Goal: Information Seeking & Learning: Find specific fact

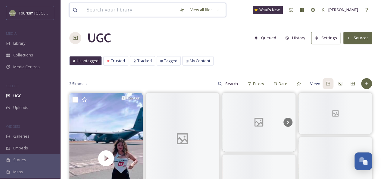
click at [116, 8] on input at bounding box center [129, 9] width 93 height 13
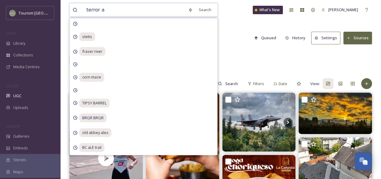
type input "terror at"
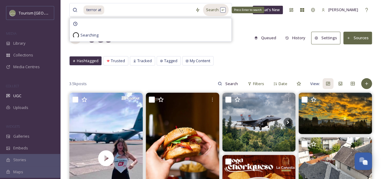
click at [218, 10] on div "Search Press Enter to search" at bounding box center [216, 10] width 26 height 12
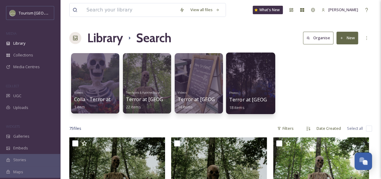
click at [250, 82] on div at bounding box center [250, 82] width 49 height 61
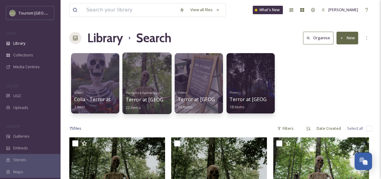
click at [153, 81] on div at bounding box center [146, 82] width 49 height 61
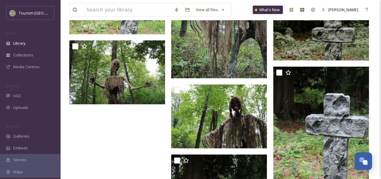
scroll to position [522, 0]
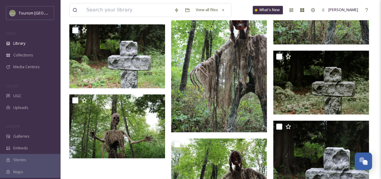
click at [203, 81] on img at bounding box center [219, 60] width 96 height 144
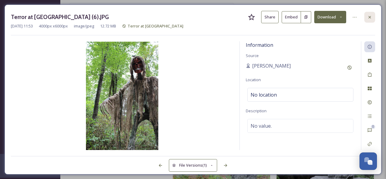
click at [370, 16] on icon at bounding box center [369, 17] width 5 height 5
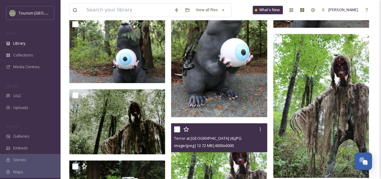
scroll to position [392, 0]
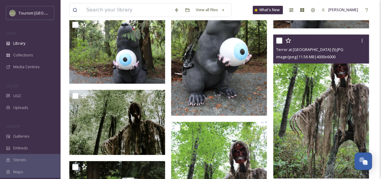
click at [335, 97] on img at bounding box center [321, 106] width 96 height 144
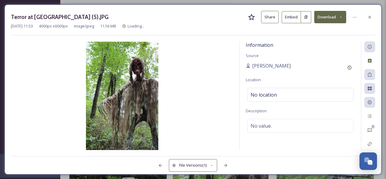
click at [271, 17] on button "Share" at bounding box center [269, 17] width 17 height 12
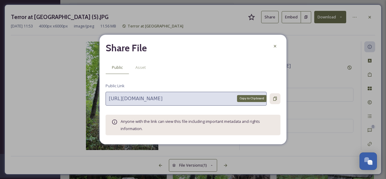
click at [275, 103] on div "Copy to Clipboard" at bounding box center [274, 98] width 11 height 11
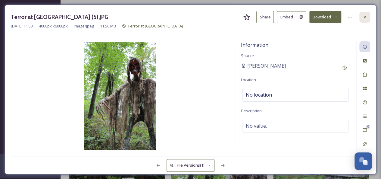
click at [364, 17] on icon at bounding box center [365, 17] width 2 height 2
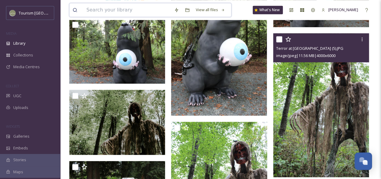
click at [130, 11] on input at bounding box center [127, 9] width 88 height 13
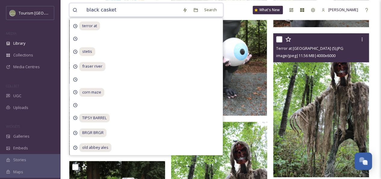
type input "black casket"
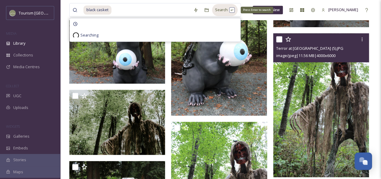
click at [221, 11] on div "Search Press Enter to search" at bounding box center [225, 10] width 26 height 12
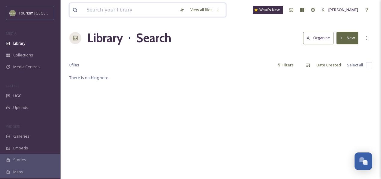
click at [111, 8] on input at bounding box center [129, 9] width 93 height 13
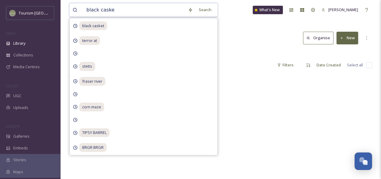
type input "black casket"
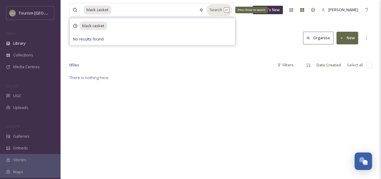
click at [217, 12] on div "Search Press Enter to search" at bounding box center [220, 10] width 26 height 12
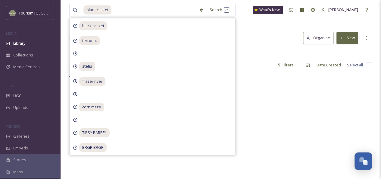
click at [247, 40] on div "Library Search Organise New" at bounding box center [220, 38] width 303 height 18
